Goal: Information Seeking & Learning: Learn about a topic

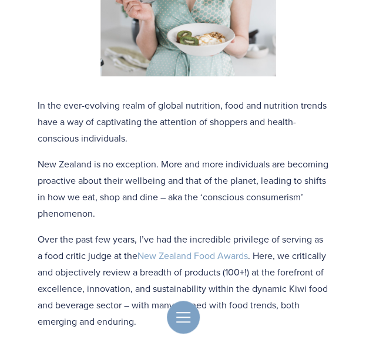
scroll to position [588, 0]
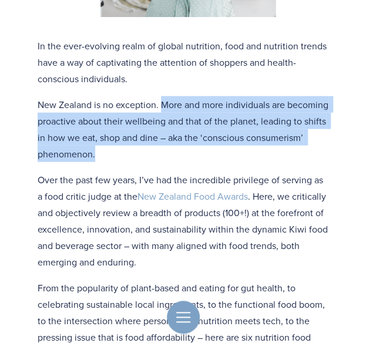
drag, startPoint x: 163, startPoint y: 105, endPoint x: 189, endPoint y: 151, distance: 52.4
click at [189, 151] on p "New Zealand is no exception. More and more individuals are becoming proactive a…" at bounding box center [183, 129] width 291 height 66
copy p "More and more individuals are becoming proactive about their wellbeing and that…"
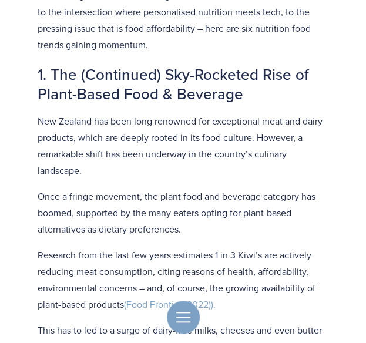
scroll to position [882, 0]
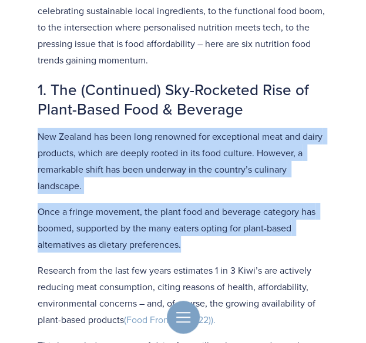
drag, startPoint x: 38, startPoint y: 137, endPoint x: 195, endPoint y: 239, distance: 187.9
copy div "New Zealand has been long renowned for exceptional meat and dairy products, whi…"
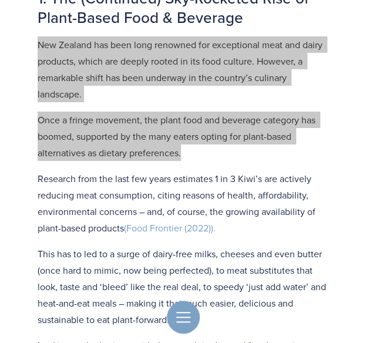
scroll to position [1000, 0]
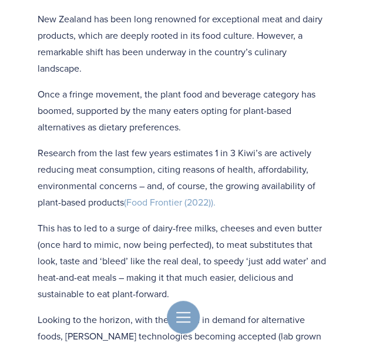
click at [106, 156] on p "Research from the last few years estimates 1 in 3 Kiwi’s are actively reducing …" at bounding box center [183, 178] width 291 height 66
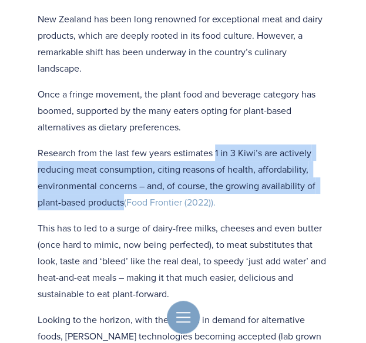
drag, startPoint x: 216, startPoint y: 153, endPoint x: 124, endPoint y: 199, distance: 103.4
click at [124, 199] on p "Research from the last few years estimates 1 in 3 Kiwi’s are actively reducing …" at bounding box center [183, 178] width 291 height 66
copy p "1 in 3 Kiwi’s are actively reducing meat consumption, citing reasons of health,…"
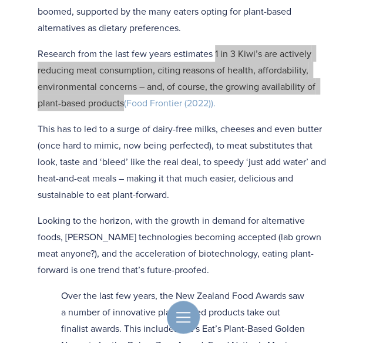
scroll to position [1117, 0]
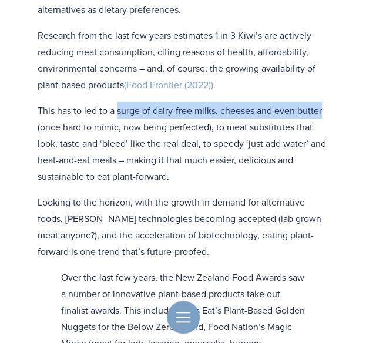
drag, startPoint x: 119, startPoint y: 114, endPoint x: 323, endPoint y: 114, distance: 204.7
click at [323, 114] on p "This has to led to a surge of dairy-free milks, cheeses and even butter (once h…" at bounding box center [183, 143] width 291 height 82
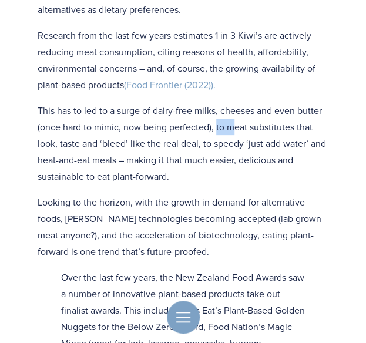
drag, startPoint x: 215, startPoint y: 127, endPoint x: 205, endPoint y: 122, distance: 11.3
click at [235, 128] on p "This has to led to a surge of dairy-free milks, cheeses and even butter (once h…" at bounding box center [183, 143] width 291 height 82
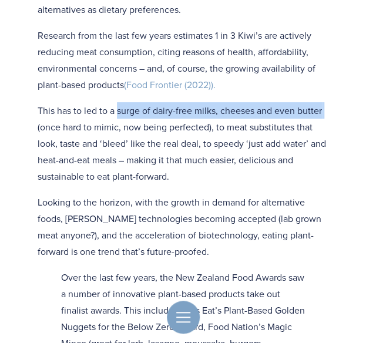
drag, startPoint x: 119, startPoint y: 112, endPoint x: 334, endPoint y: 112, distance: 215.2
copy p "surge of dairy-free milks, cheeses and even butter"
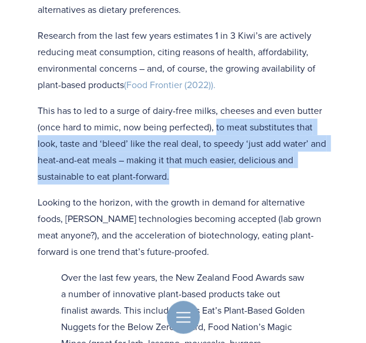
drag, startPoint x: 226, startPoint y: 128, endPoint x: 179, endPoint y: 173, distance: 65.7
click at [179, 173] on p "This has to led to a surge of dairy-free milks, cheeses and even butter (once h…" at bounding box center [183, 143] width 291 height 82
copy p "to meat substitutes that look, taste and ‘bleed’ like the real deal, to speedy …"
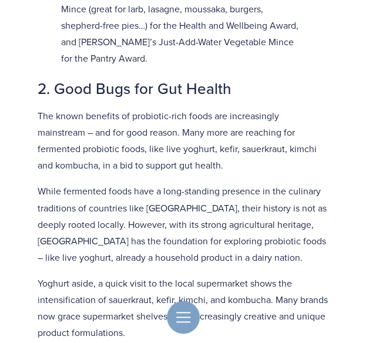
scroll to position [1470, 0]
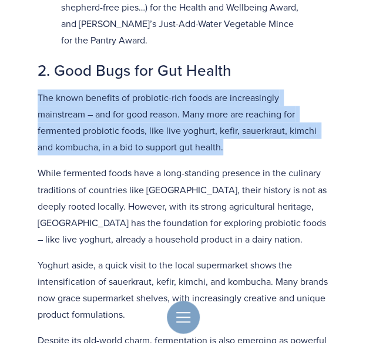
drag, startPoint x: 38, startPoint y: 98, endPoint x: 265, endPoint y: 143, distance: 231.5
click at [265, 143] on p "The known benefits of probiotic-rich foods are increasingly mainstream – and fo…" at bounding box center [183, 122] width 291 height 66
copy p "The known benefits of probiotic-rich foods are increasingly mainstream – and fo…"
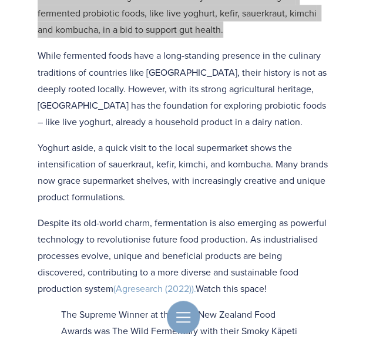
scroll to position [1647, 0]
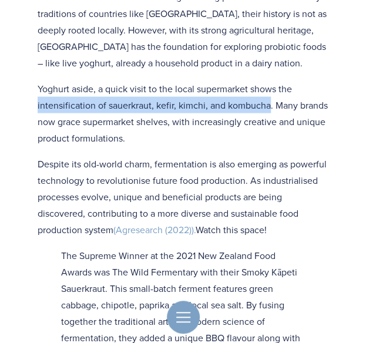
drag, startPoint x: 36, startPoint y: 105, endPoint x: 267, endPoint y: 105, distance: 230.5
copy p "intensification of sauerkraut, [PERSON_NAME], kimchi, and [PERSON_NAME]"
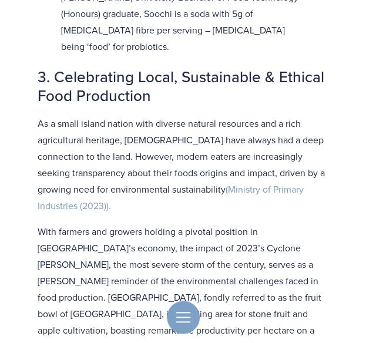
scroll to position [2070, 0]
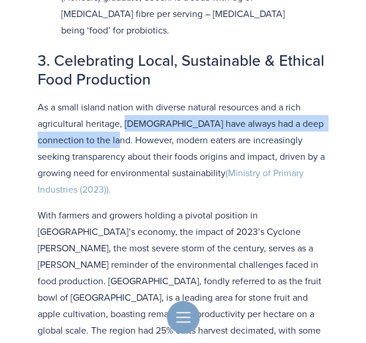
drag, startPoint x: 131, startPoint y: 107, endPoint x: 135, endPoint y: 130, distance: 23.4
click at [135, 130] on p "As a small island nation with diverse natural resources and a rich agricultural…" at bounding box center [183, 148] width 291 height 99
copy p "[DEMOGRAPHIC_DATA] have always had a deep connection to the land."
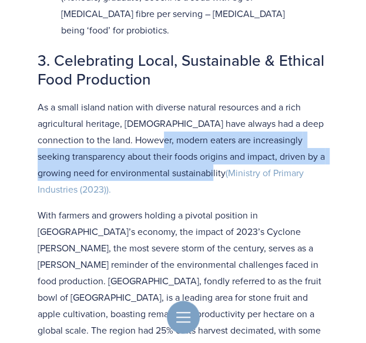
drag, startPoint x: 176, startPoint y: 123, endPoint x: 225, endPoint y: 158, distance: 59.8
click at [225, 158] on p "As a small island nation with diverse natural resources and a rich agricultural…" at bounding box center [183, 148] width 291 height 99
copy p "modern eaters are increasingly seeking transparency about their foods origins a…"
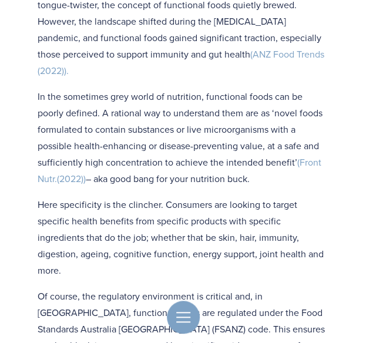
scroll to position [2893, 0]
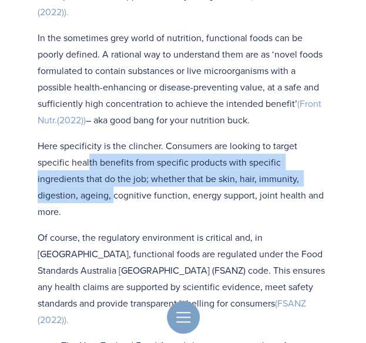
drag, startPoint x: 88, startPoint y: 98, endPoint x: 333, endPoint y: 109, distance: 244.9
click at [301, 138] on p "Here specificity is the clincher. Consumers are looking to target specific heal…" at bounding box center [183, 179] width 291 height 82
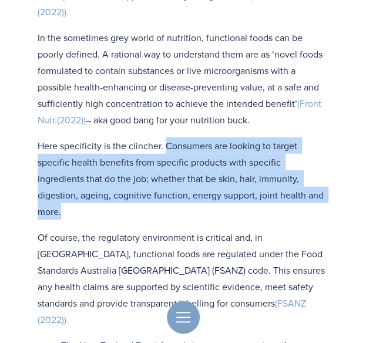
drag, startPoint x: 165, startPoint y: 81, endPoint x: 282, endPoint y: 129, distance: 126.6
click at [282, 138] on p "Here specificity is the clincher. Consumers are looking to target specific heal…" at bounding box center [183, 179] width 291 height 82
copy p "Consumers are looking to target specific health benefits from specific products…"
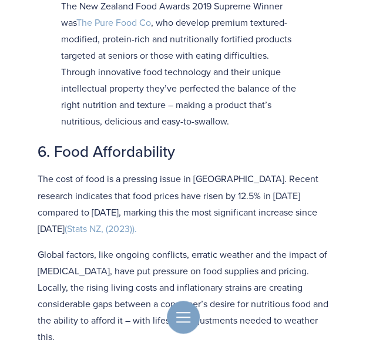
scroll to position [3716, 0]
